Goal: Task Accomplishment & Management: Complete application form

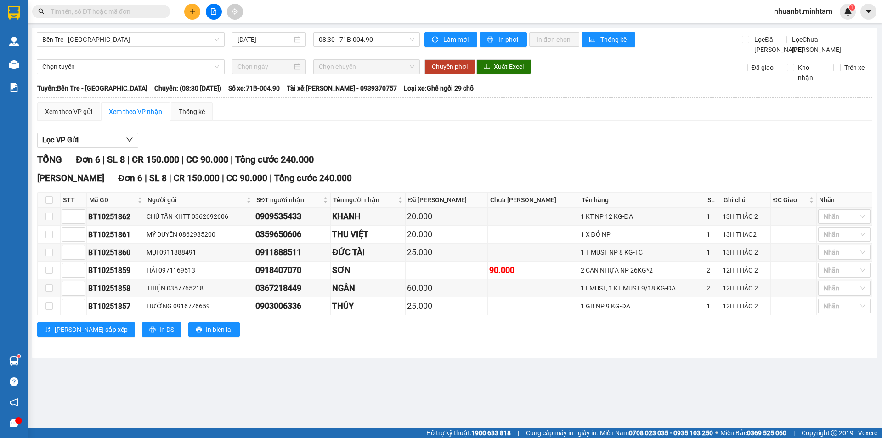
click at [109, 17] on span at bounding box center [101, 12] width 138 height 14
click at [107, 15] on input "text" at bounding box center [105, 11] width 108 height 10
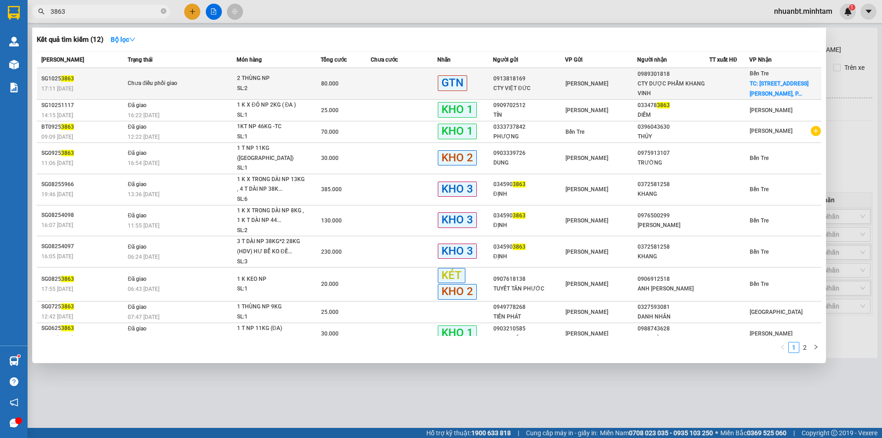
type input "3863"
click at [324, 77] on td "80.000" at bounding box center [346, 84] width 50 height 32
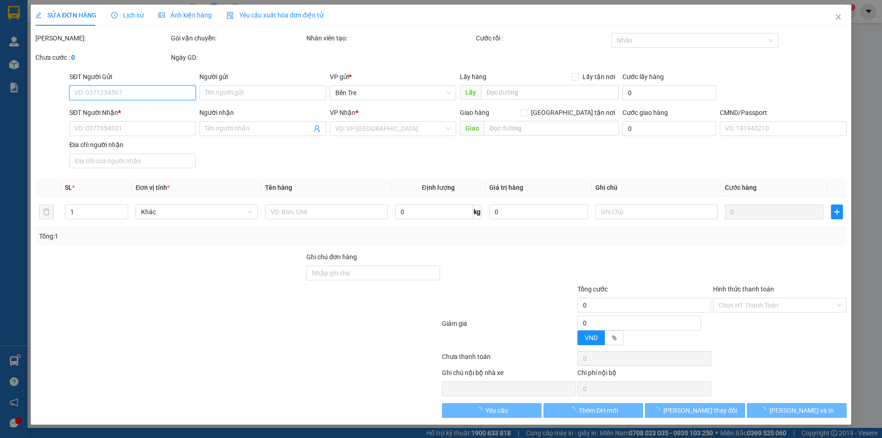
type input "0913818169"
type input "CTY VIỆT ĐỨC"
type input "0989301818"
type input "CTY DƯỢC PHẨM KHANG VINH"
checkbox input "true"
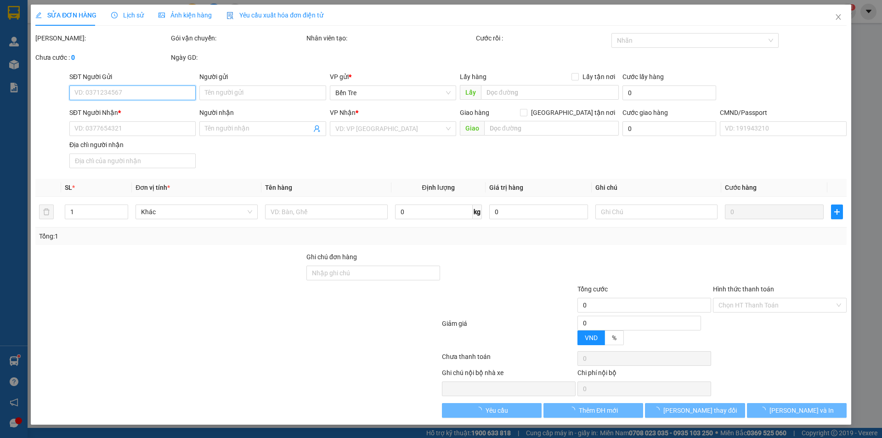
type input "[STREET_ADDRESS][PERSON_NAME]. [GEOGRAPHIC_DATA]"
type input "80.000"
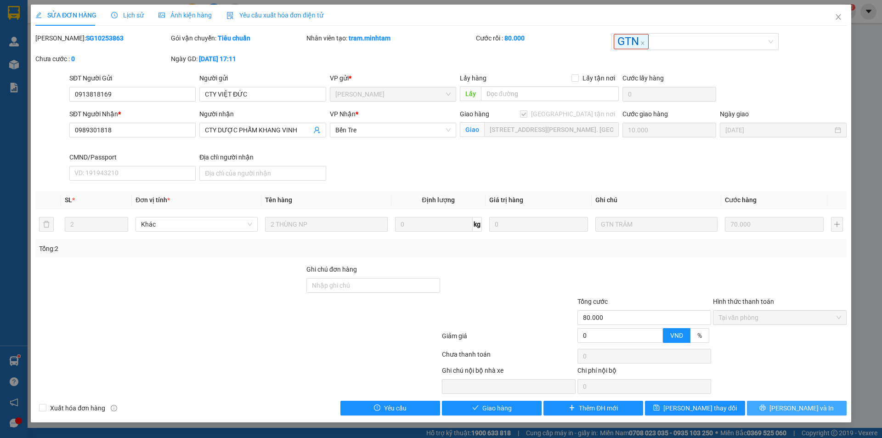
click at [766, 408] on icon "printer" at bounding box center [762, 407] width 6 height 6
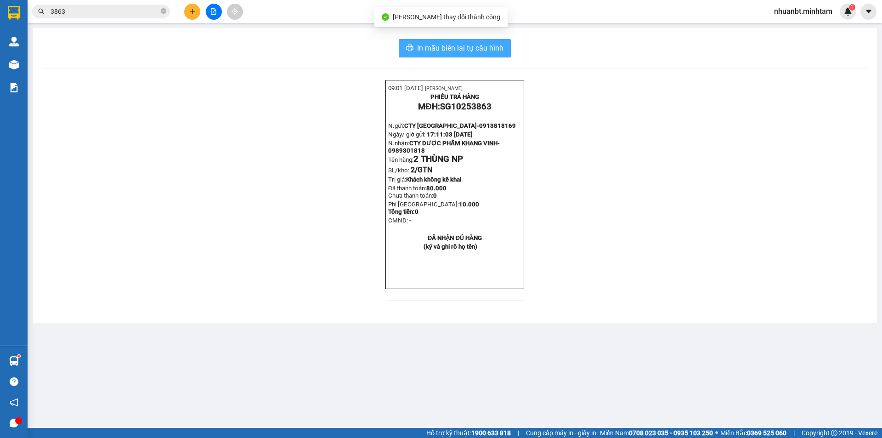
click at [434, 49] on span "In mẫu biên lai tự cấu hình" at bounding box center [460, 47] width 86 height 11
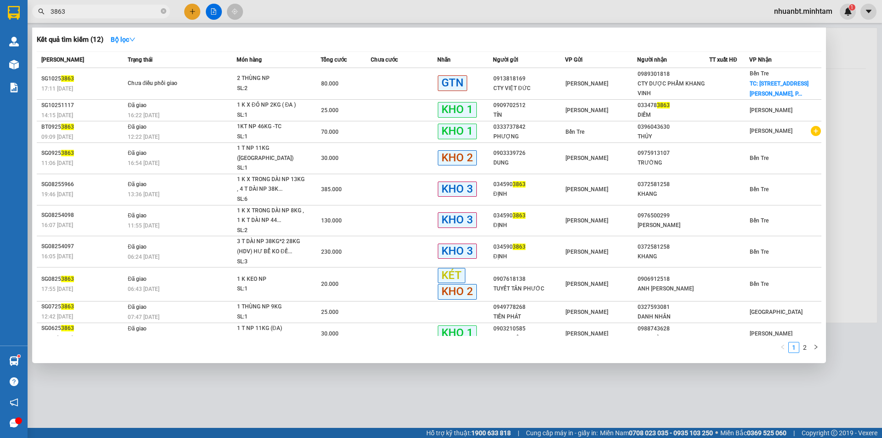
click at [118, 9] on input "3863" at bounding box center [105, 11] width 108 height 10
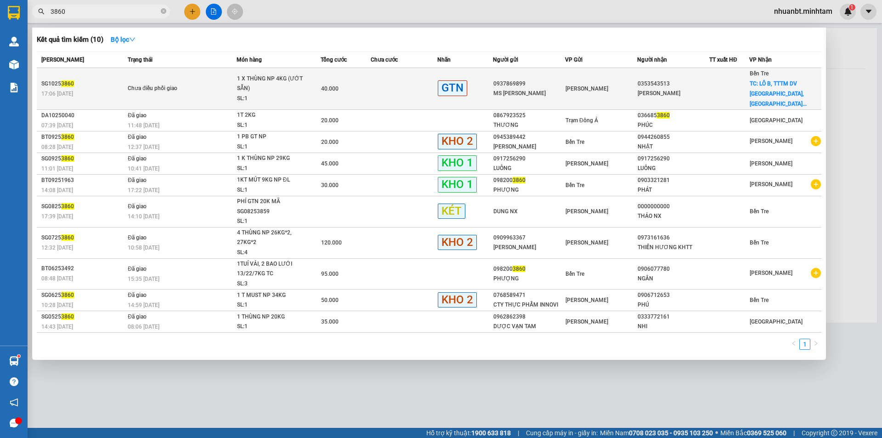
type input "3860"
click at [407, 73] on td at bounding box center [404, 89] width 67 height 42
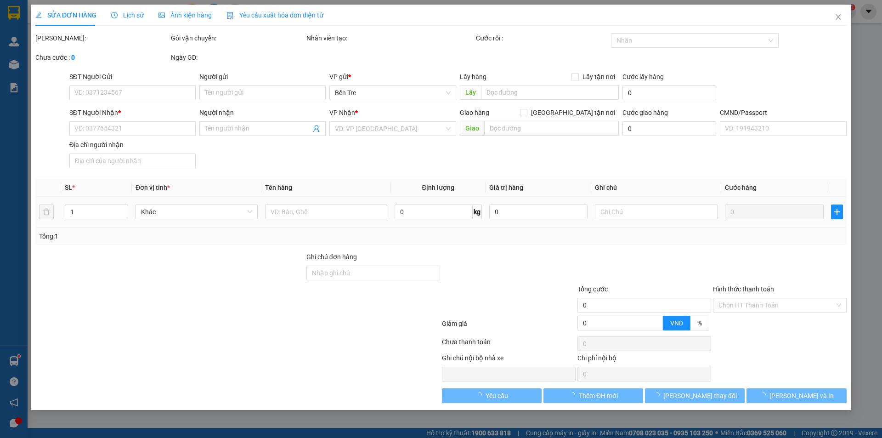
type input "0937869899"
type input "MS [PERSON_NAME]"
type input "0353543513"
type input "[PERSON_NAME]"
checkbox input "true"
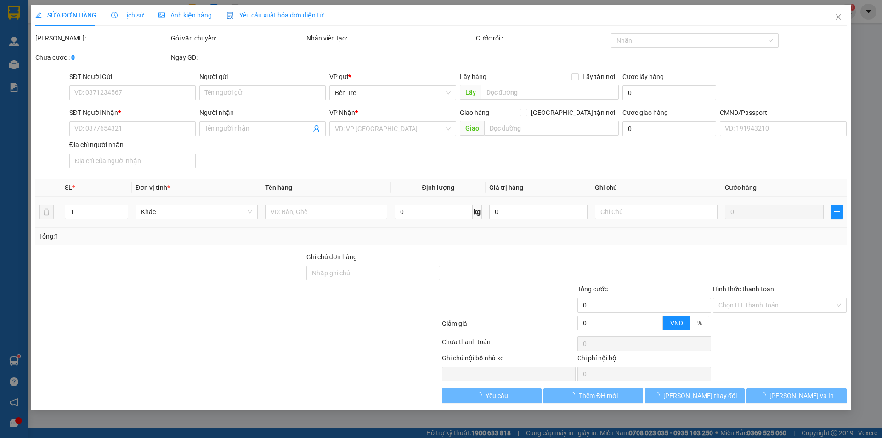
type input "LÔ B, TTTM DV [GEOGRAPHIC_DATA], [GEOGRAPHIC_DATA], [GEOGRAPHIC_DATA], P. [GEOG…"
type input "40.000"
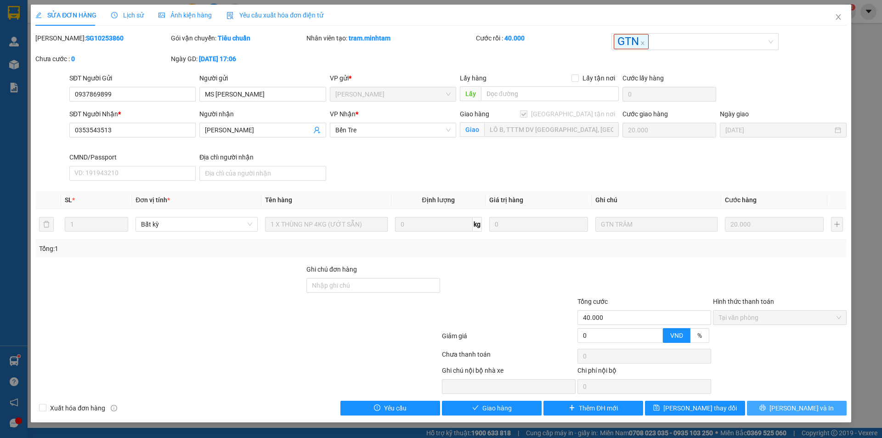
click at [798, 406] on span "[PERSON_NAME] và In" at bounding box center [801, 408] width 64 height 10
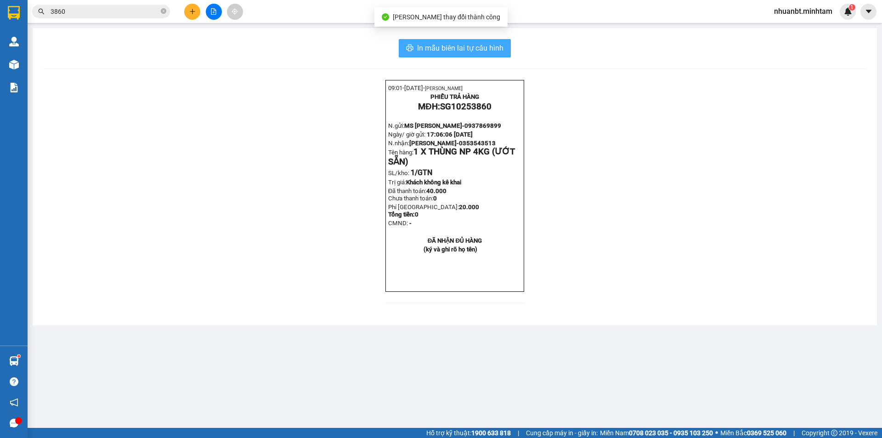
click at [455, 54] on button "In mẫu biên lai tự cấu hình" at bounding box center [455, 48] width 112 height 18
